Goal: Task Accomplishment & Management: Use online tool/utility

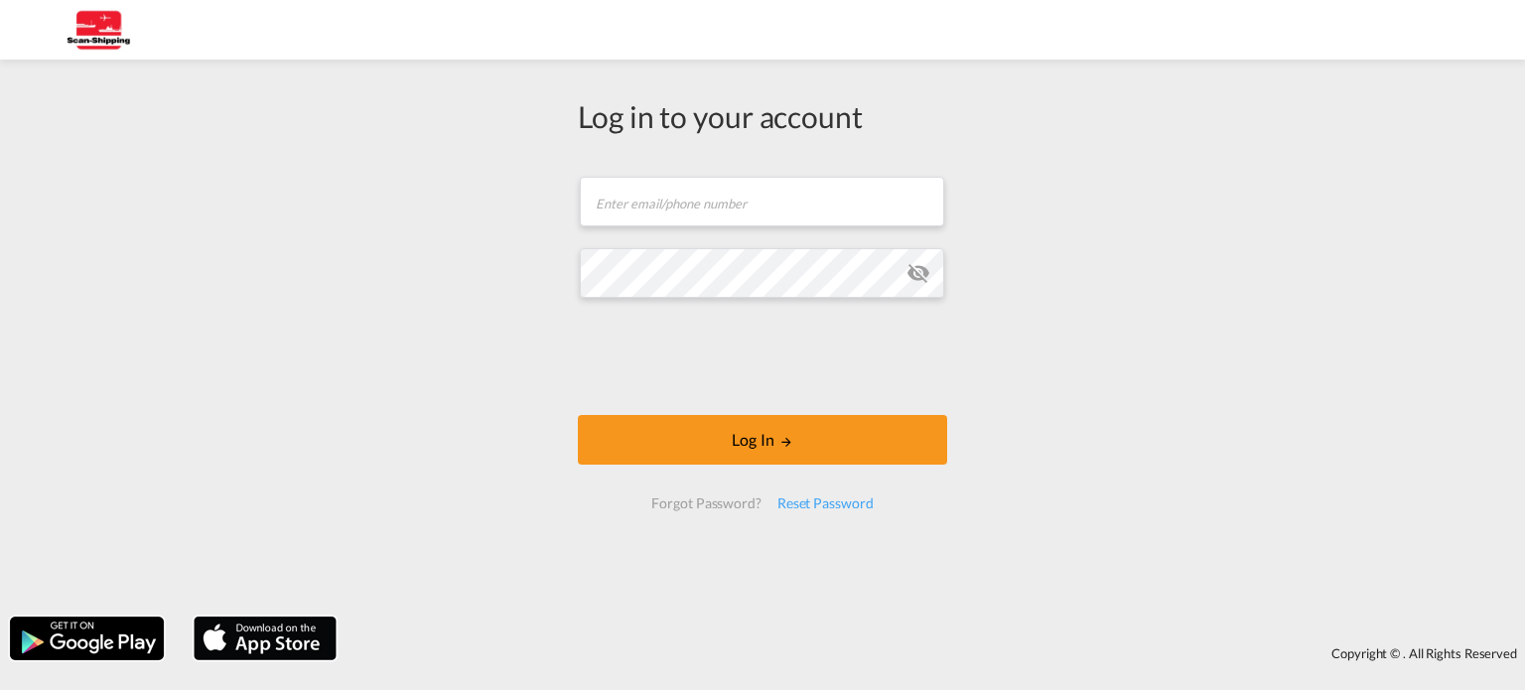
drag, startPoint x: 263, startPoint y: 406, endPoint x: 314, endPoint y: 400, distance: 51.0
click at [263, 406] on div "Log in to your account Email field is required Password field is required Log I…" at bounding box center [762, 338] width 1525 height 537
click at [659, 213] on input "text" at bounding box center [762, 202] width 364 height 50
paste input "[EMAIL_ADDRESS][DOMAIN_NAME]"
type input "[EMAIL_ADDRESS][DOMAIN_NAME]"
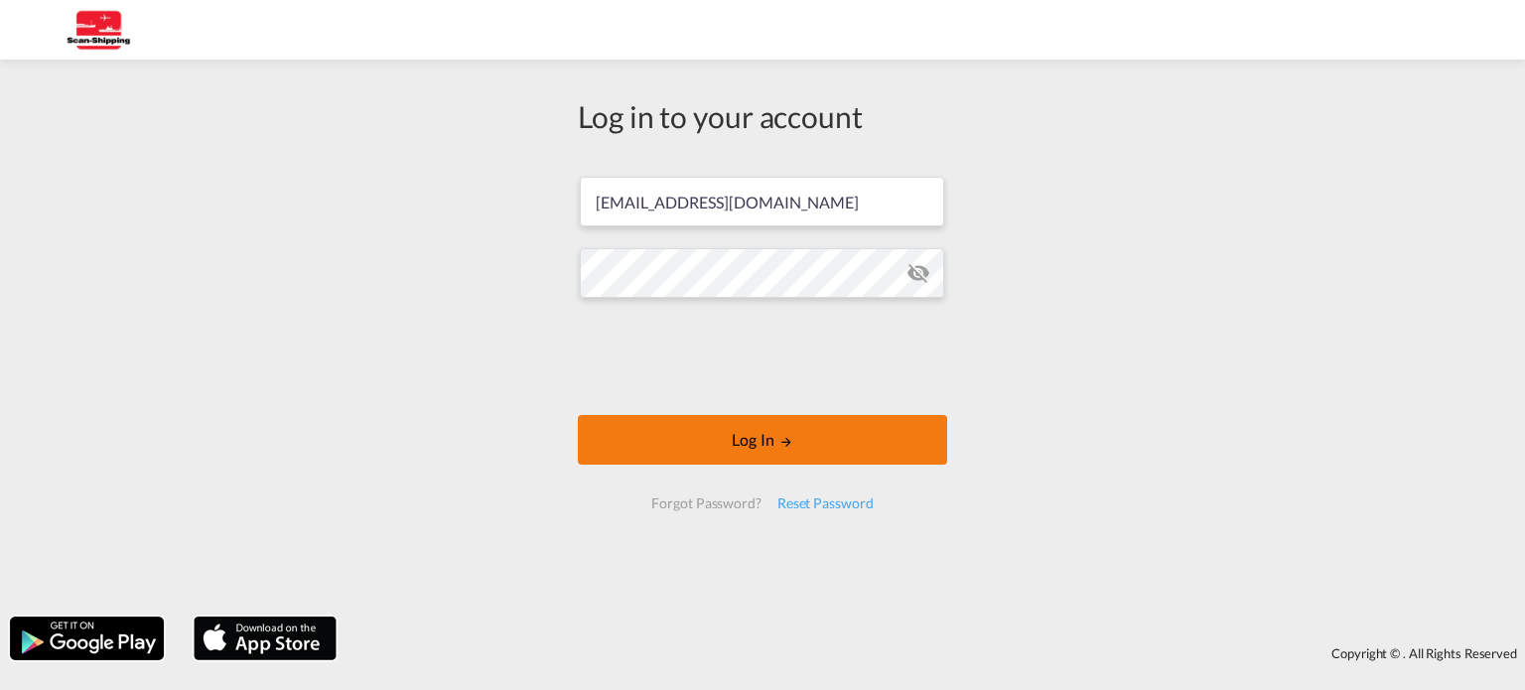
click at [665, 426] on button "Log In" at bounding box center [762, 440] width 369 height 50
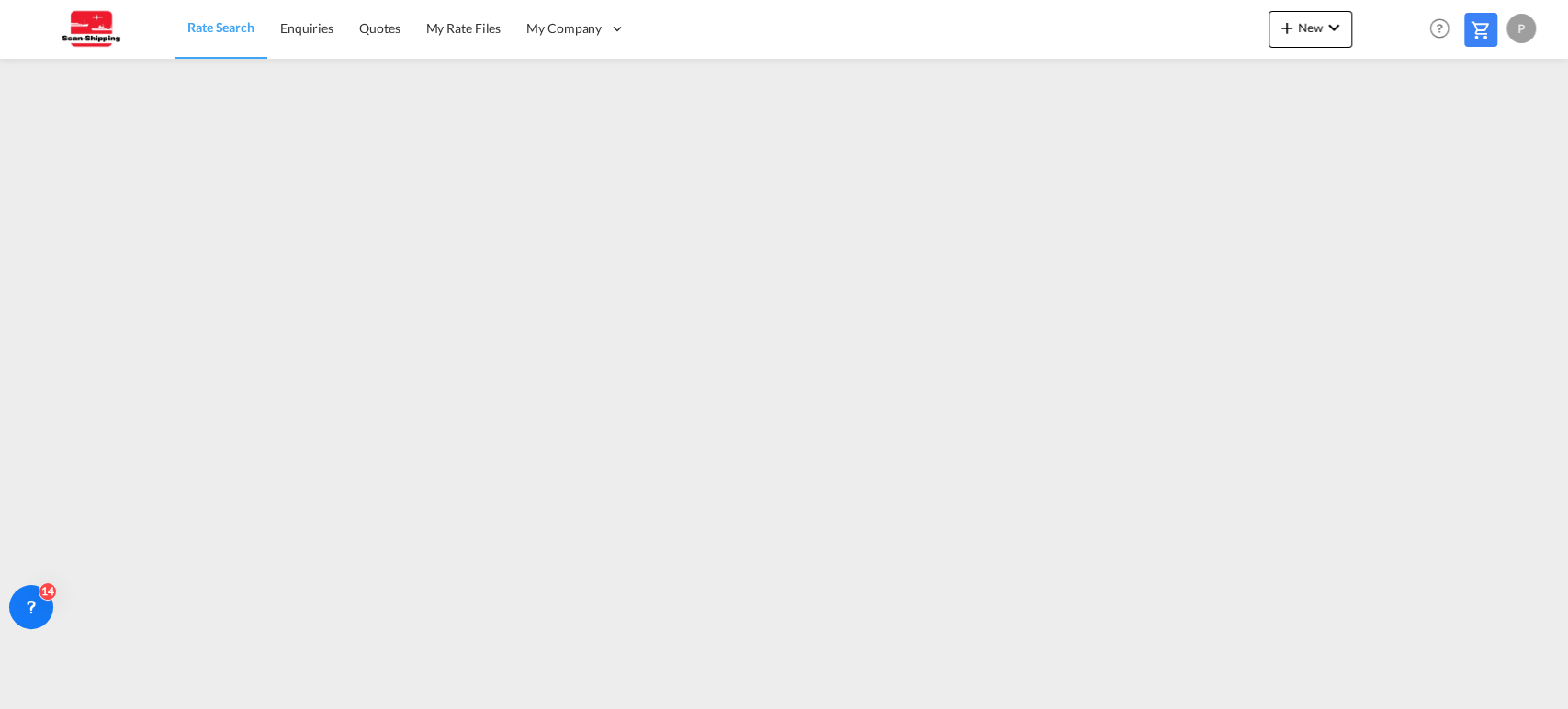
click at [1283, 0] on div "New Rates Ratecard Ratesheet Help Resources Product Release P My Profile Logout" at bounding box center [1404, 29] width 272 height 57
